Goal: Navigation & Orientation: Find specific page/section

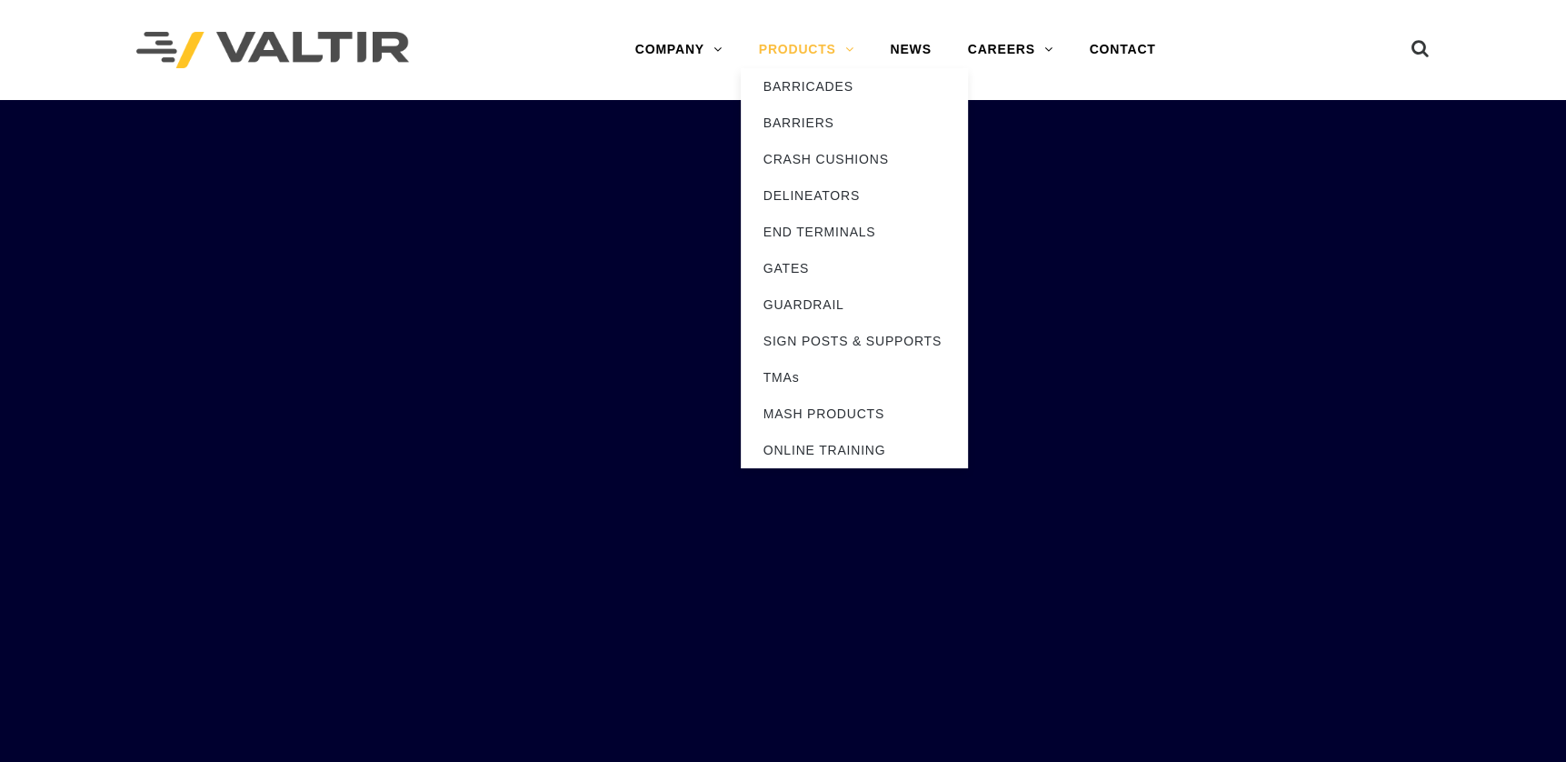
click at [848, 46] on link "PRODUCTS" at bounding box center [807, 50] width 132 height 36
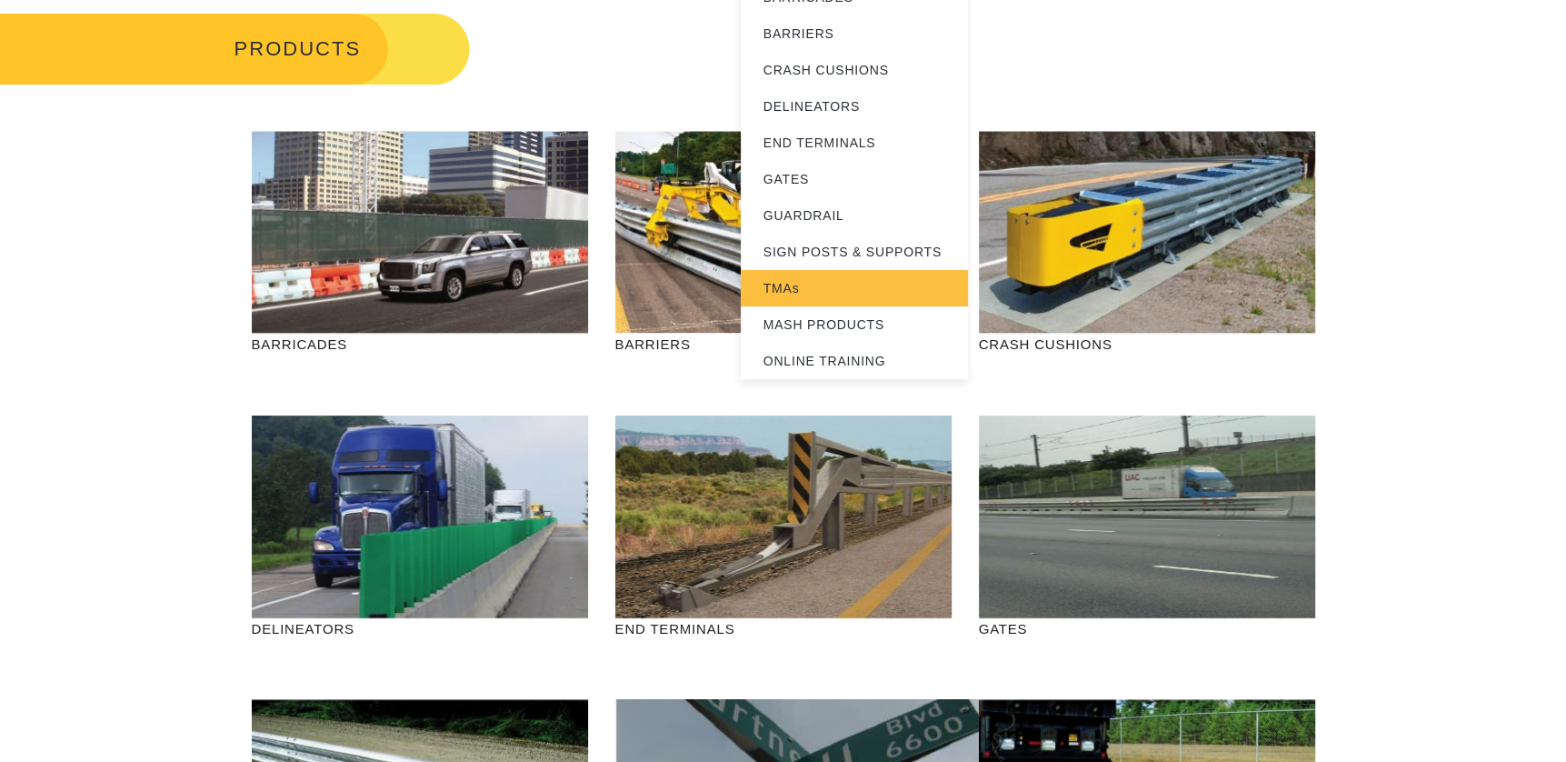
scroll to position [273, 0]
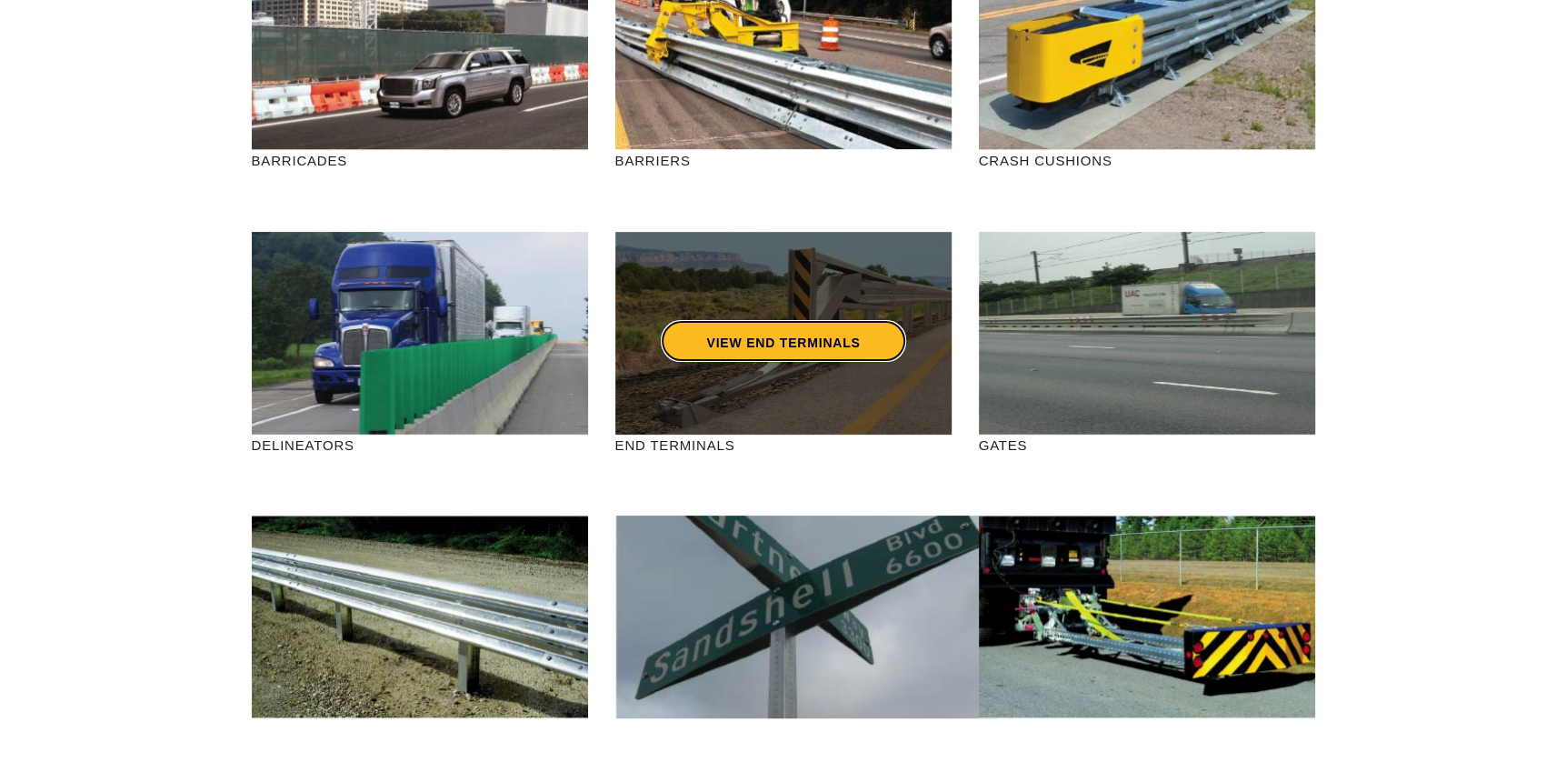
click at [775, 343] on link "VIEW END TERMINALS" at bounding box center [783, 341] width 245 height 42
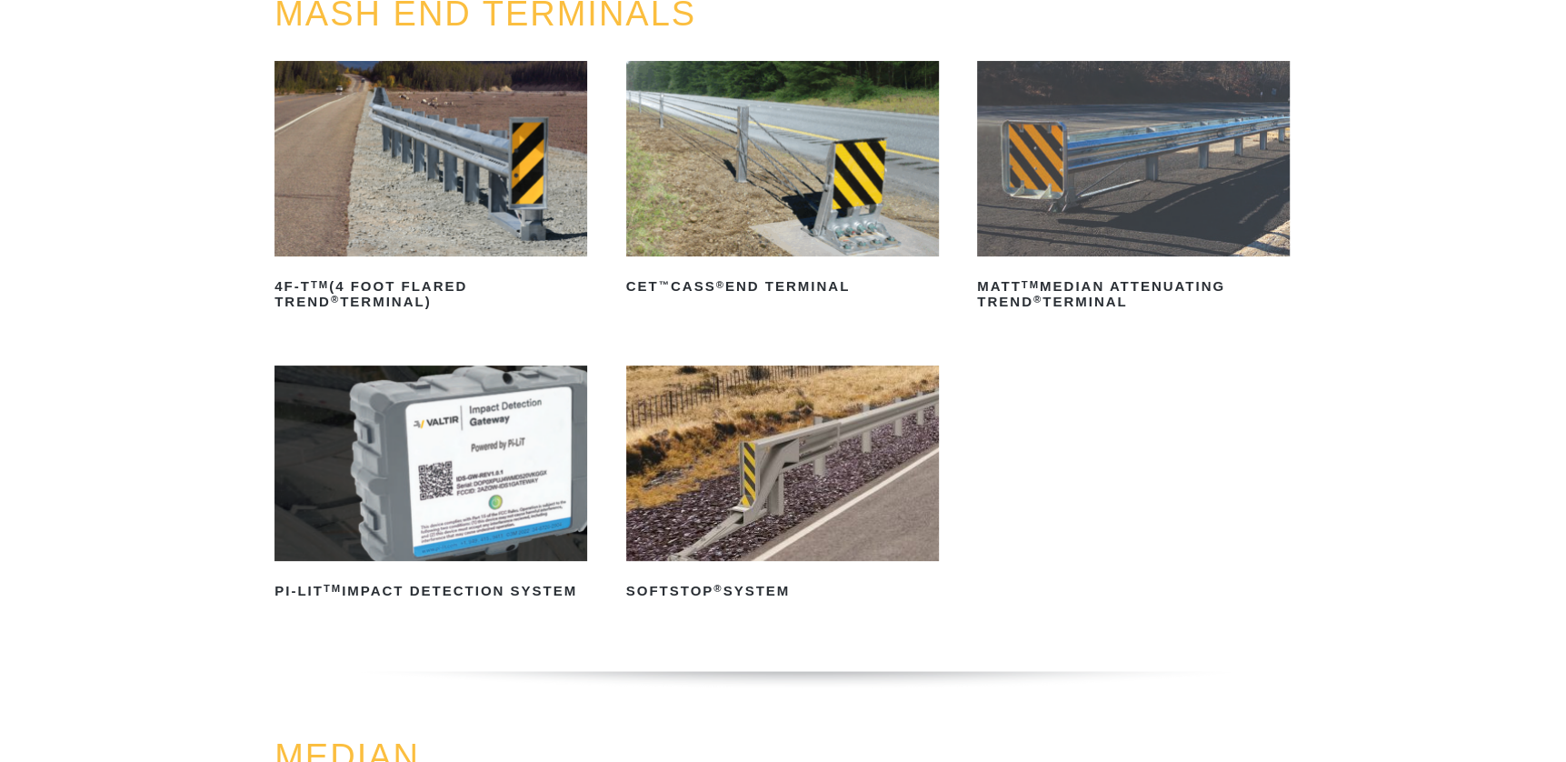
scroll to position [273, 0]
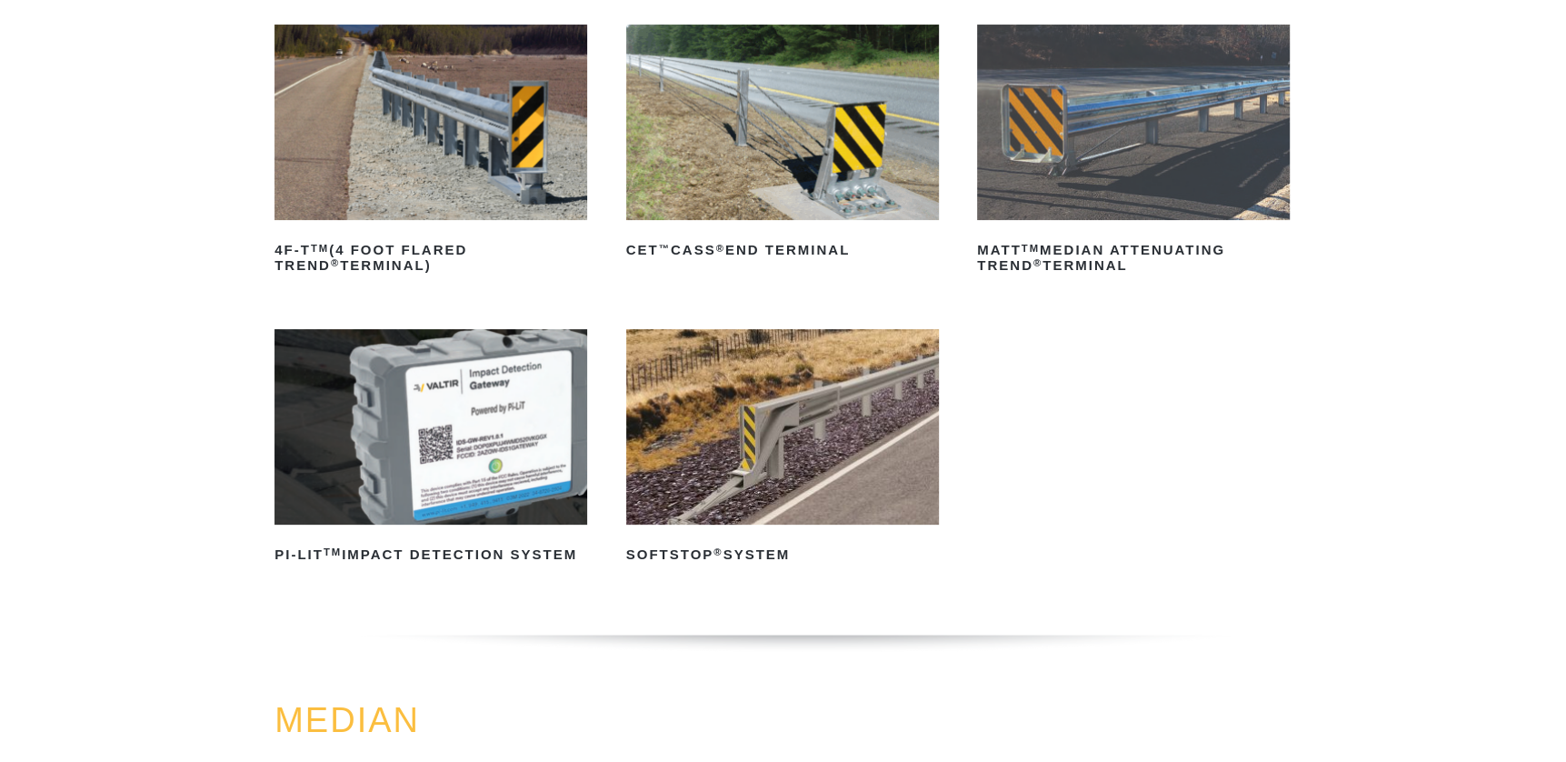
click at [757, 441] on img at bounding box center [782, 426] width 313 height 195
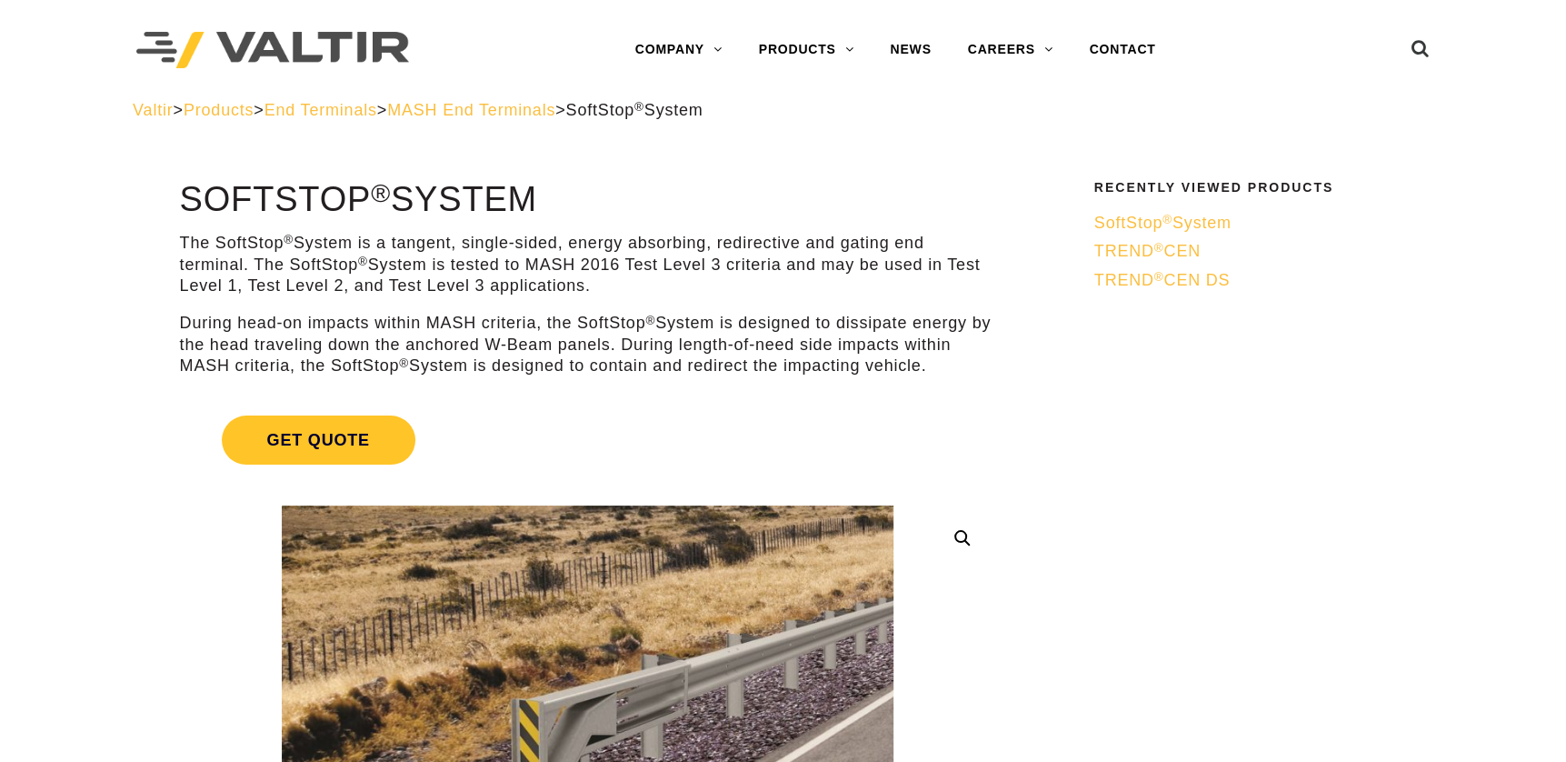
click at [248, 52] on img at bounding box center [272, 50] width 273 height 37
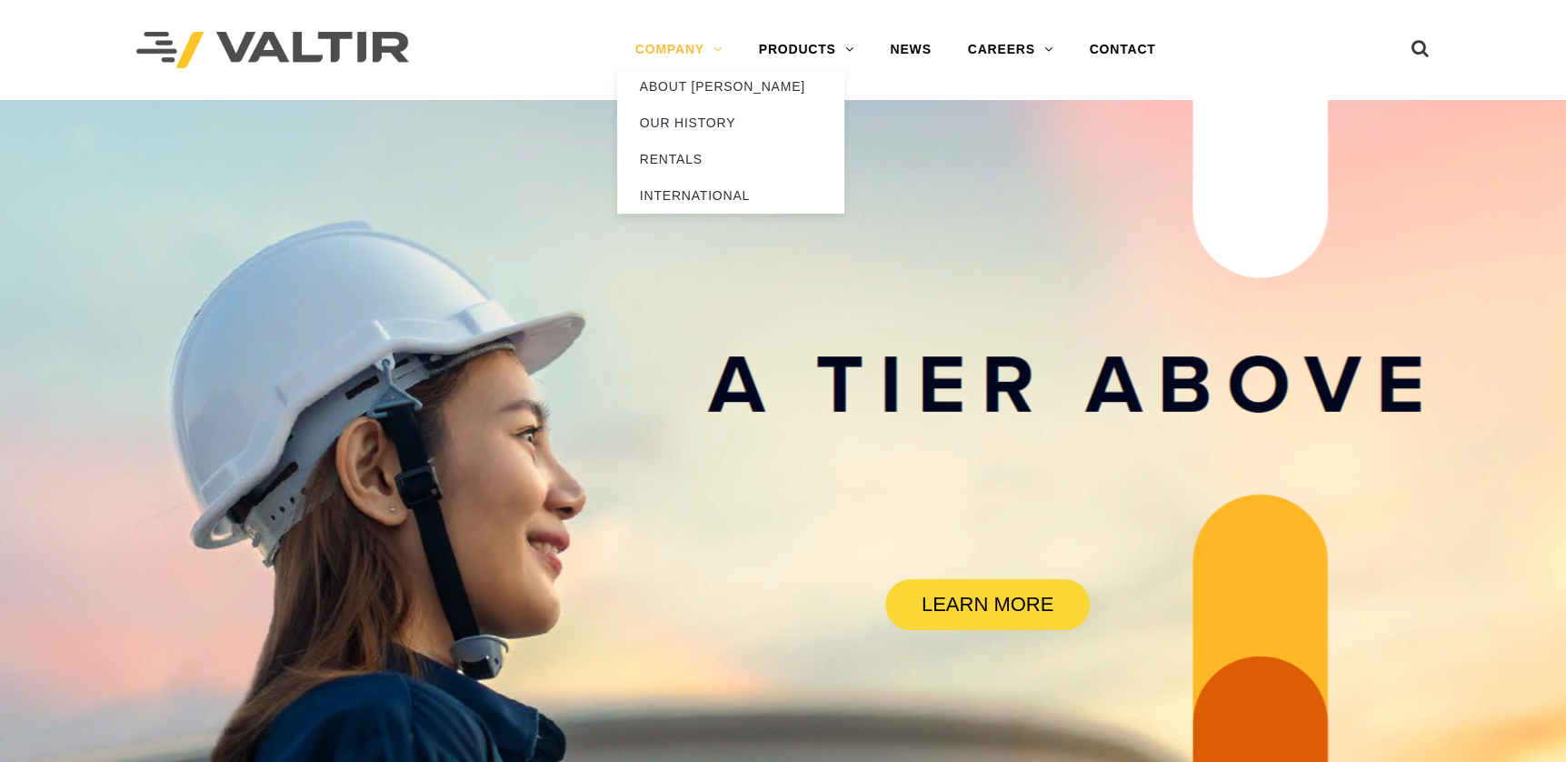
click at [685, 40] on link "COMPANY" at bounding box center [679, 50] width 124 height 36
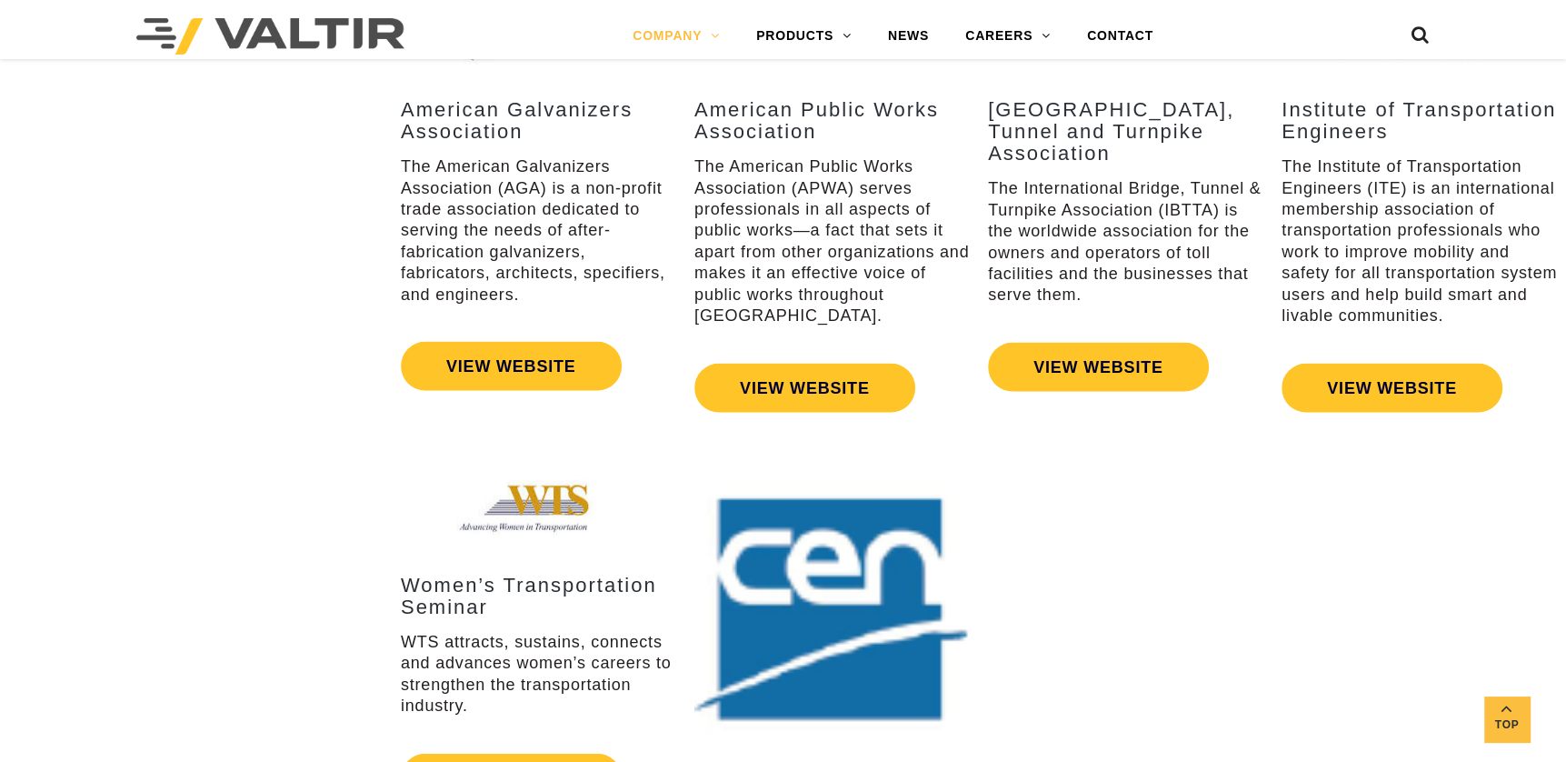
scroll to position [2636, 0]
